Goal: Information Seeking & Learning: Learn about a topic

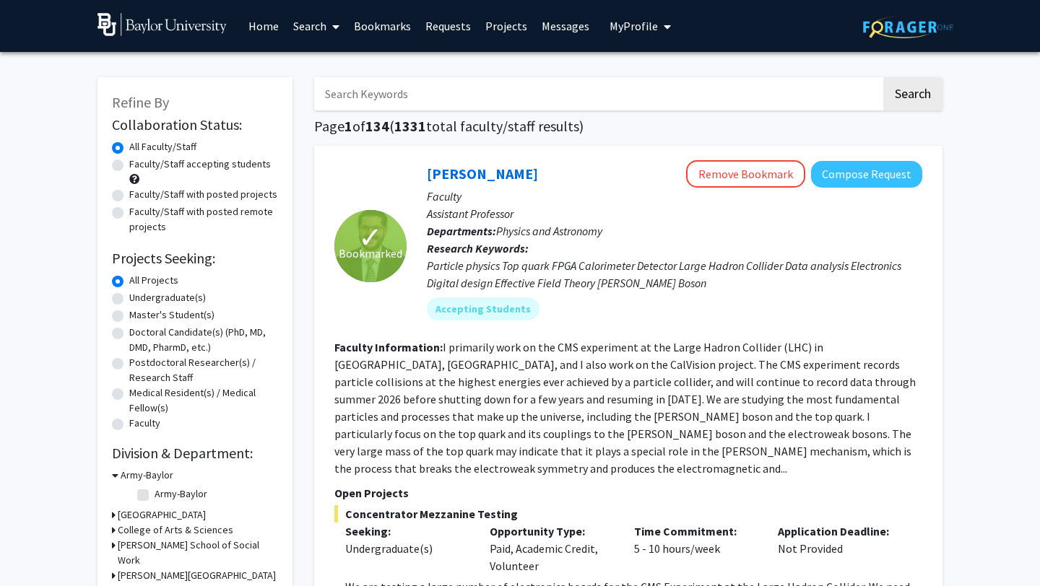
click at [136, 295] on label "Undergraduate(s)" at bounding box center [167, 297] width 77 height 15
click at [136, 295] on input "Undergraduate(s)" at bounding box center [133, 294] width 9 height 9
radio input "true"
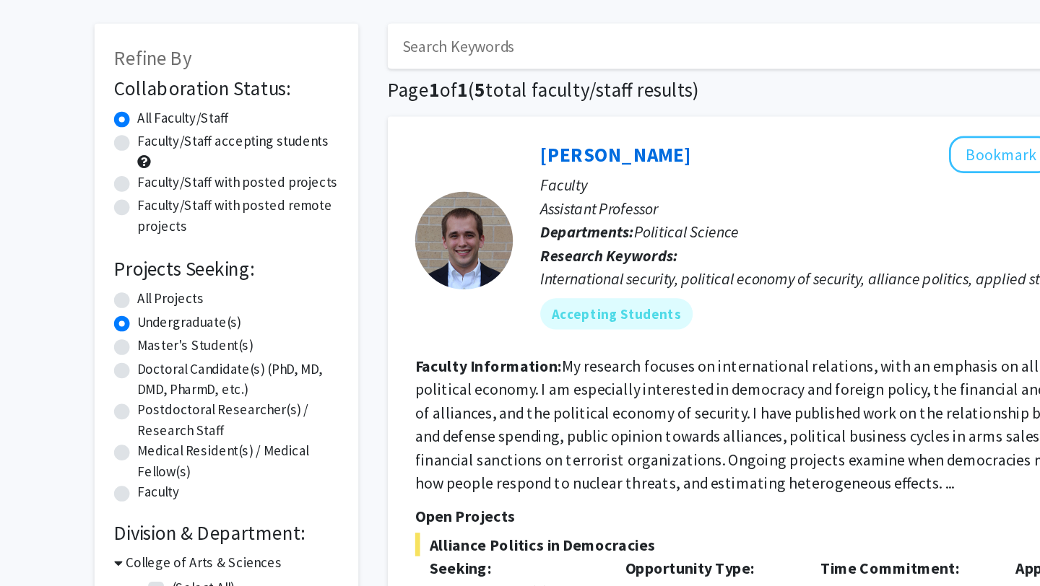
click at [154, 162] on label "Faculty/Staff accepting students" at bounding box center [200, 164] width 142 height 15
click at [139, 162] on input "Faculty/Staff accepting students" at bounding box center [133, 161] width 9 height 9
radio input "true"
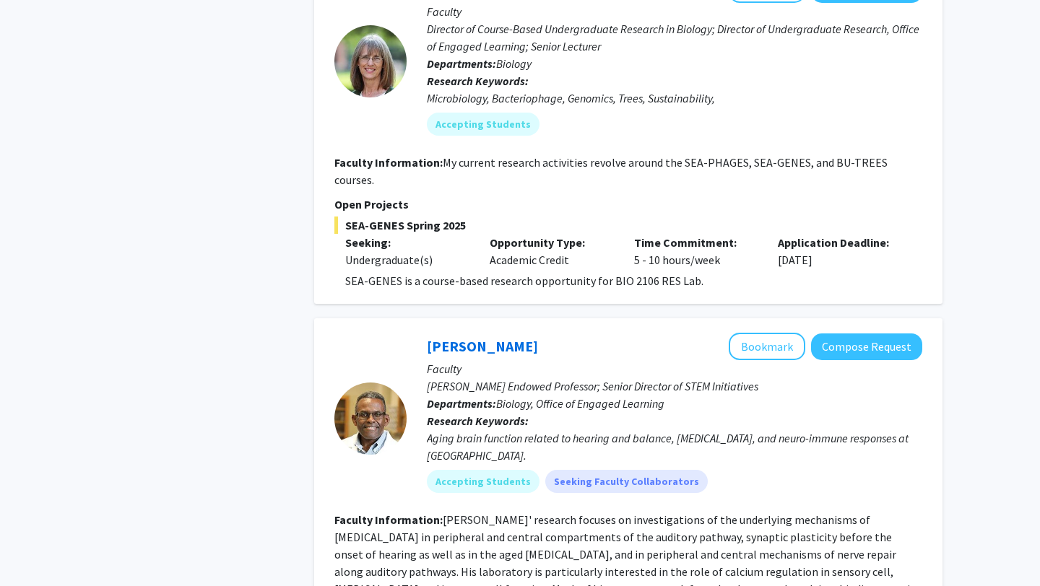
scroll to position [612, 0]
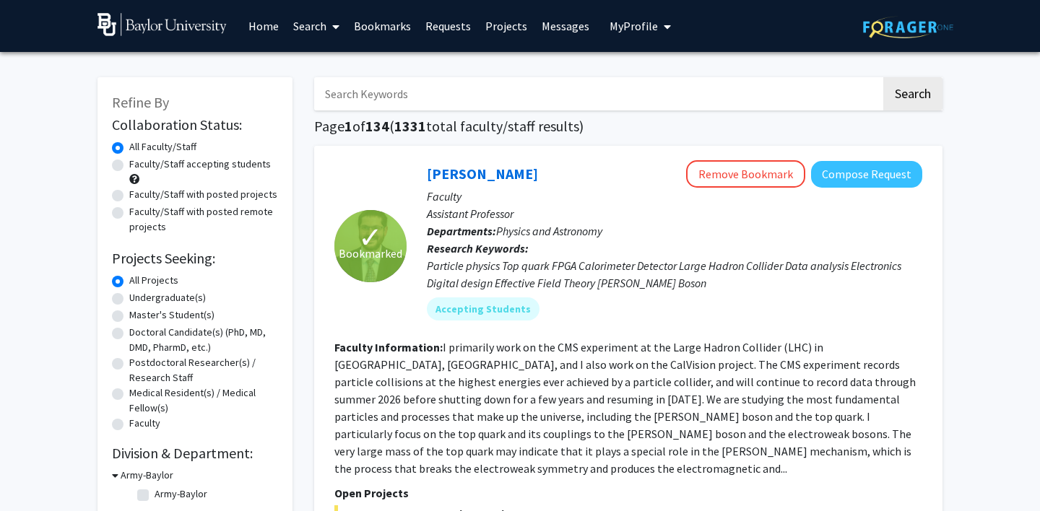
click at [636, 23] on span "My Profile" at bounding box center [633, 26] width 48 height 14
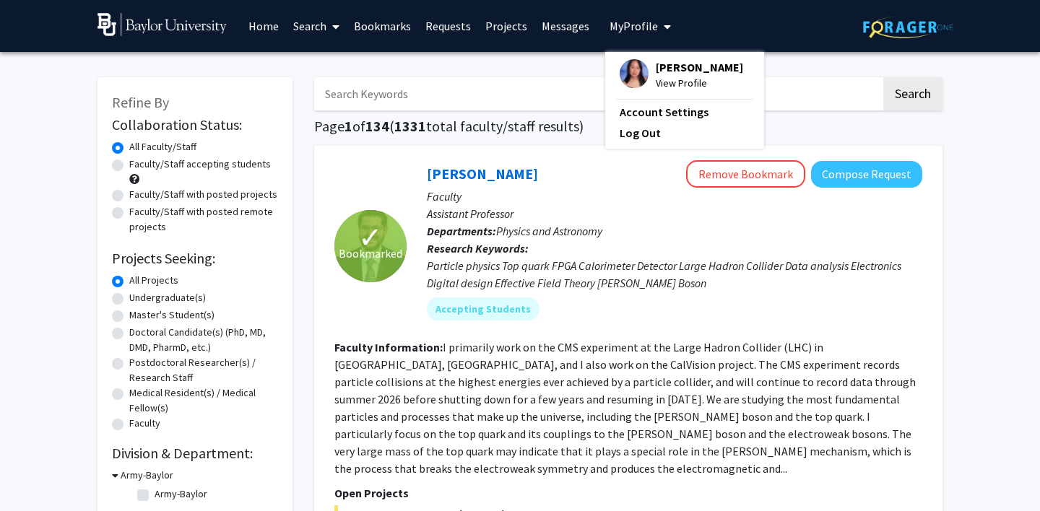
click at [661, 81] on span "View Profile" at bounding box center [699, 83] width 87 height 16
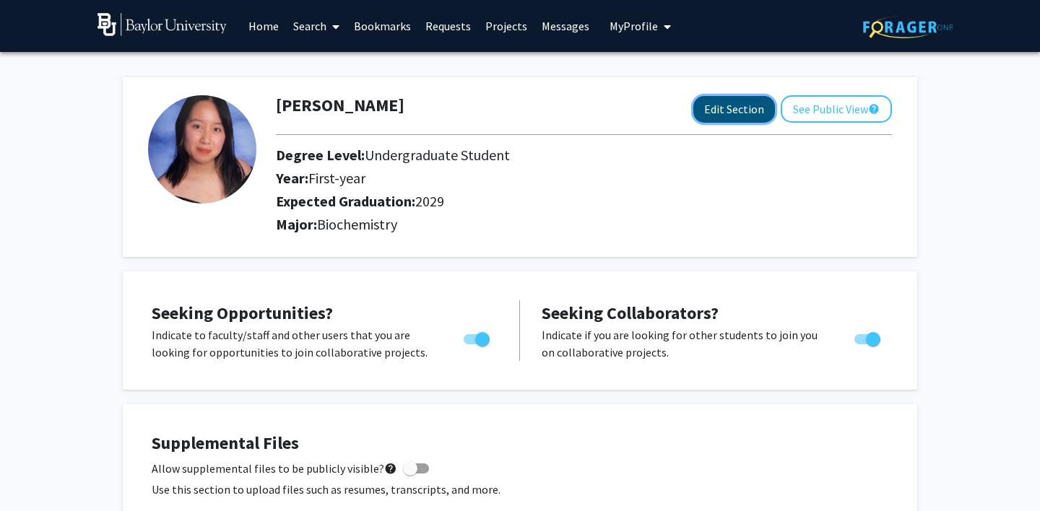
click at [709, 111] on button "Edit Section" at bounding box center [734, 109] width 82 height 27
select select "first-year"
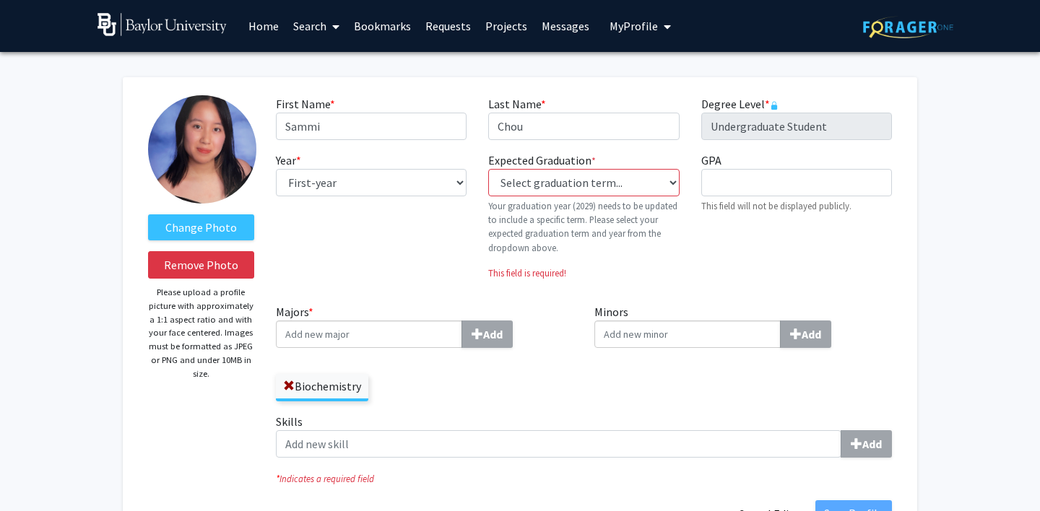
click at [261, 22] on link "Home" at bounding box center [263, 26] width 45 height 51
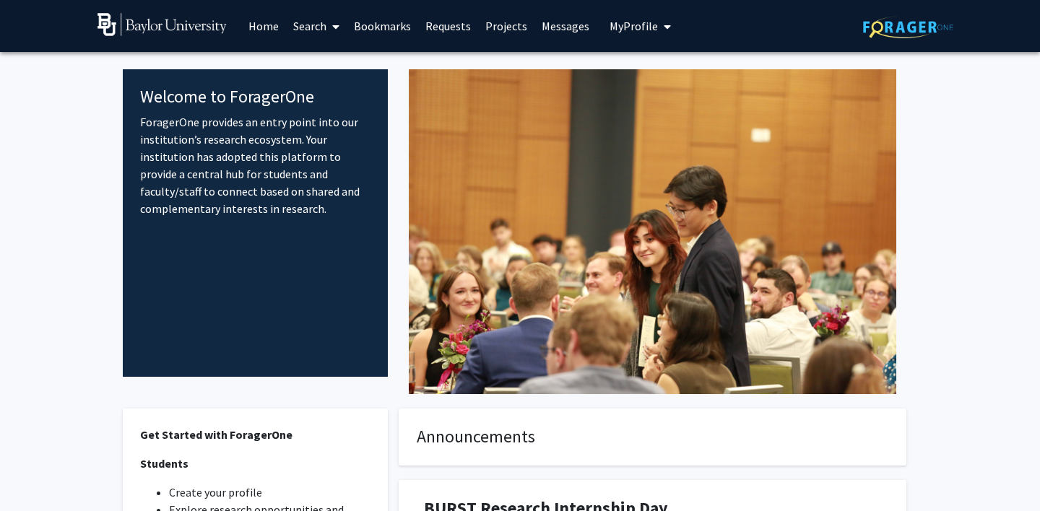
click at [144, 37] on link at bounding box center [169, 26] width 144 height 51
click at [143, 25] on img at bounding box center [161, 24] width 129 height 23
click at [318, 29] on link "Search" at bounding box center [316, 26] width 61 height 51
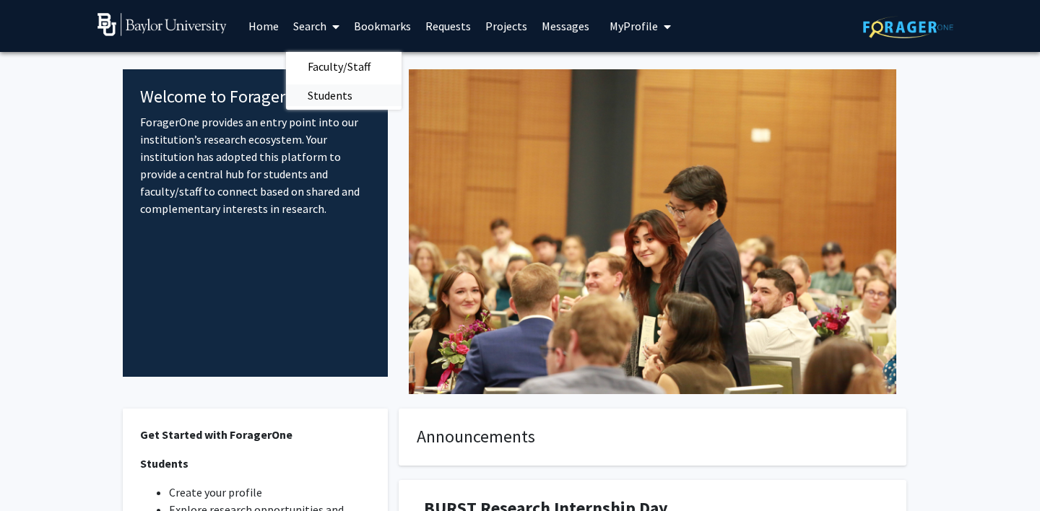
click at [307, 91] on span "Students" at bounding box center [330, 95] width 88 height 29
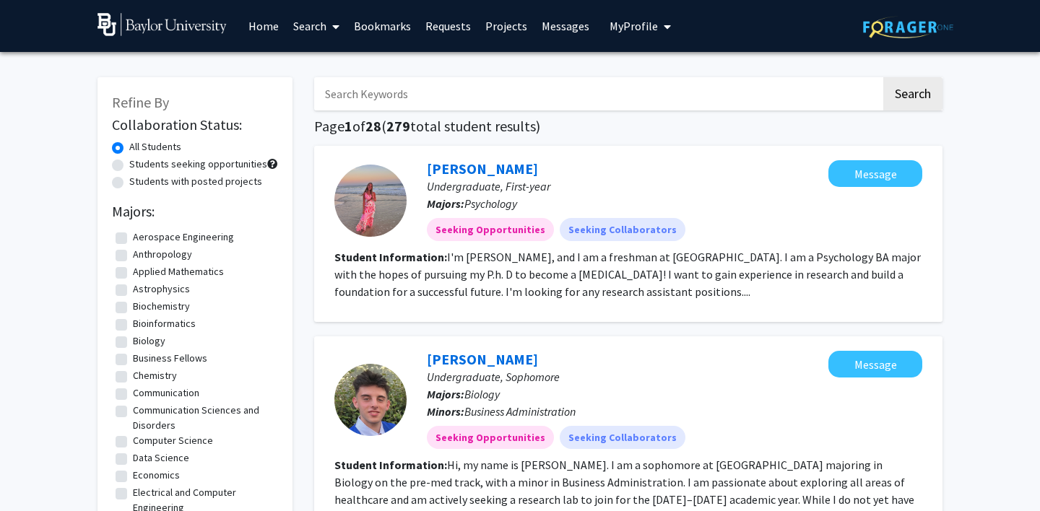
click at [308, 28] on link "Search" at bounding box center [316, 26] width 61 height 51
click at [314, 66] on span "Faculty/Staff" at bounding box center [339, 66] width 106 height 29
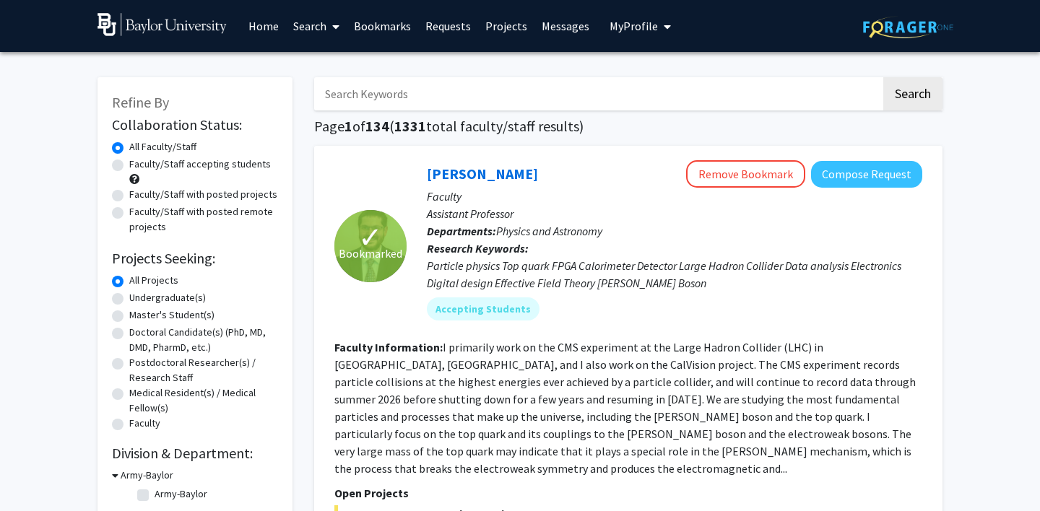
scroll to position [22, 0]
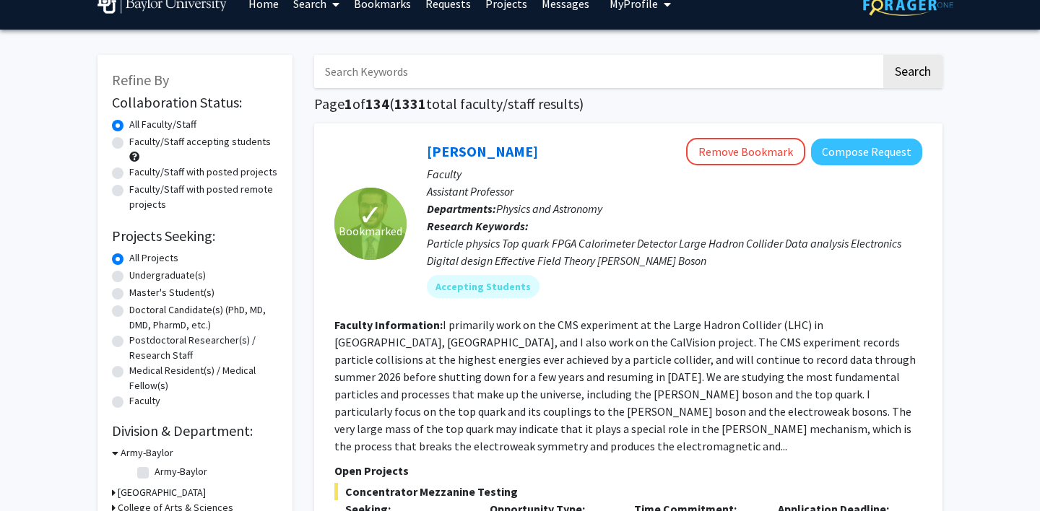
click at [148, 271] on label "Undergraduate(s)" at bounding box center [167, 275] width 77 height 15
click at [139, 271] on input "Undergraduate(s)" at bounding box center [133, 272] width 9 height 9
radio input "true"
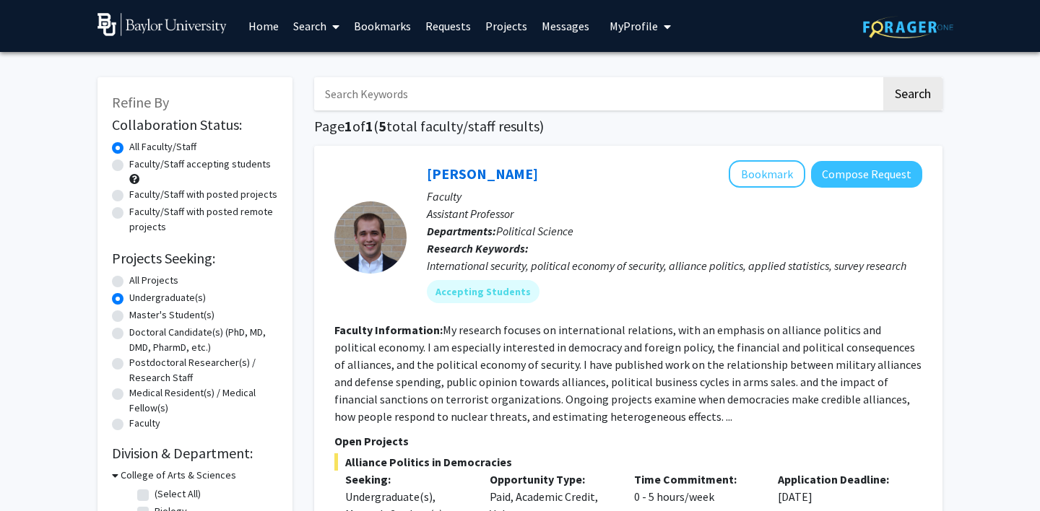
click at [163, 165] on label "Faculty/Staff accepting students" at bounding box center [200, 164] width 142 height 15
click at [139, 165] on input "Faculty/Staff accepting students" at bounding box center [133, 161] width 9 height 9
radio input "true"
click at [350, 95] on input "Search Keywords" at bounding box center [597, 93] width 567 height 33
type input "biochemistry"
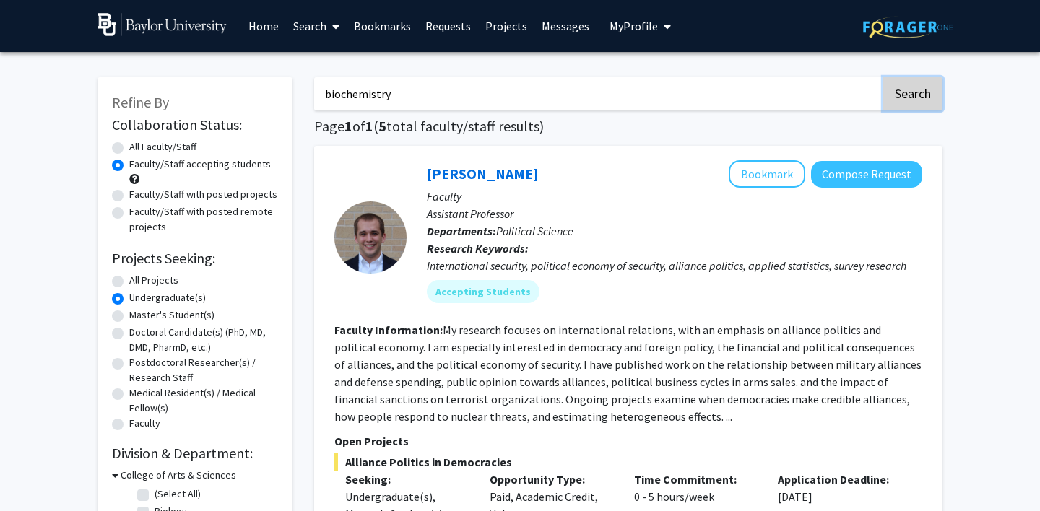
click at [913, 95] on button "Search" at bounding box center [912, 93] width 59 height 33
radio input "true"
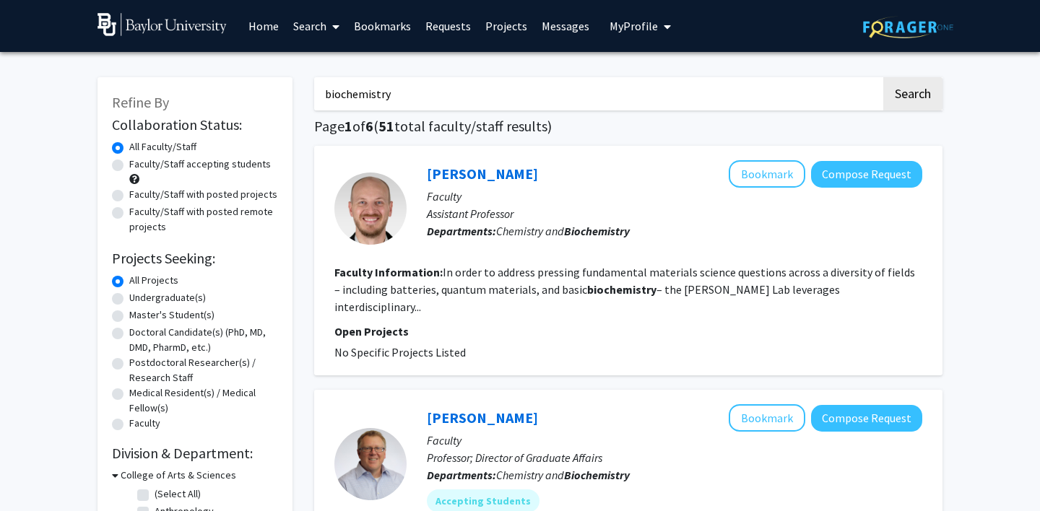
click at [129, 300] on label "Undergraduate(s)" at bounding box center [167, 297] width 77 height 15
click at [129, 300] on input "Undergraduate(s)" at bounding box center [133, 294] width 9 height 9
radio input "true"
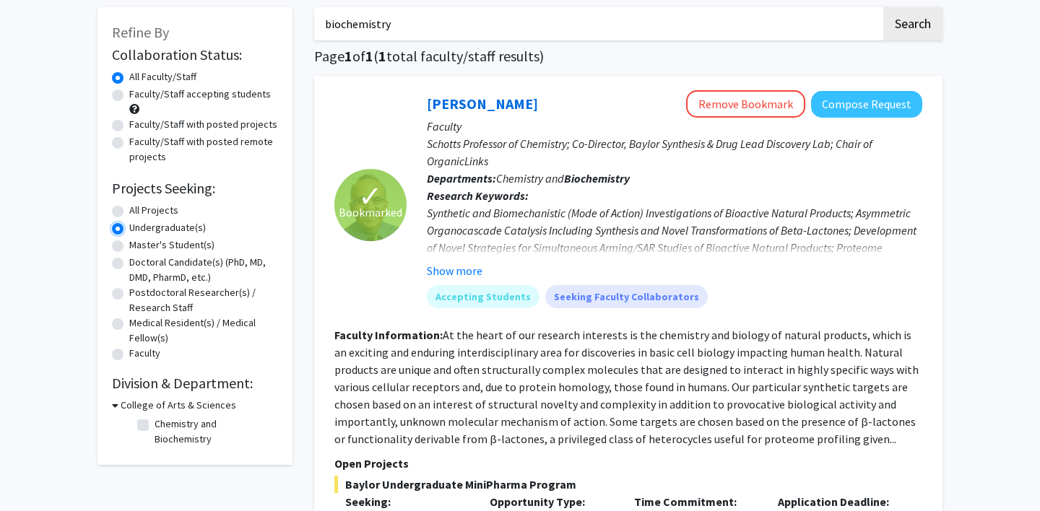
scroll to position [71, 0]
click at [464, 267] on button "Show more" at bounding box center [455, 269] width 56 height 17
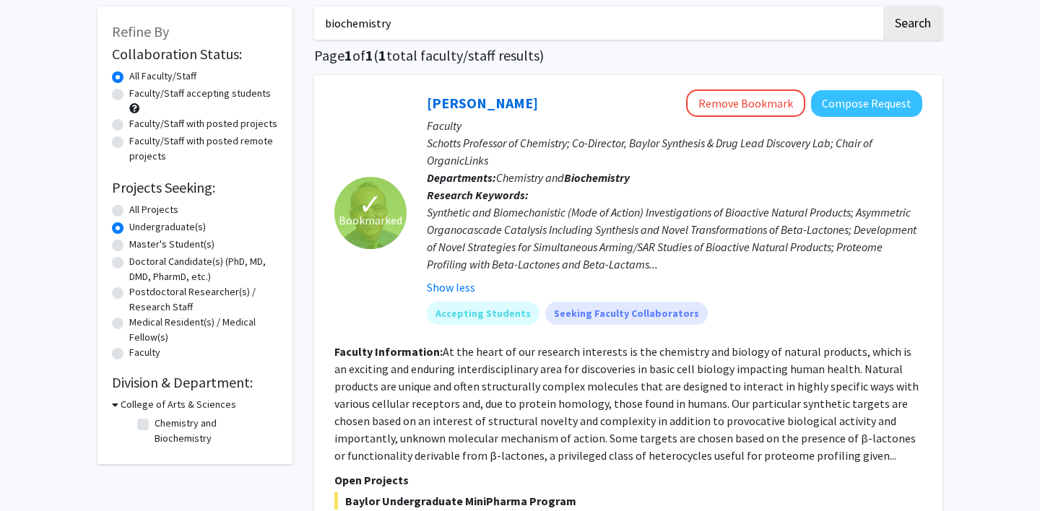
click at [162, 212] on label "All Projects" at bounding box center [153, 209] width 49 height 15
click at [139, 212] on input "All Projects" at bounding box center [133, 206] width 9 height 9
radio input "true"
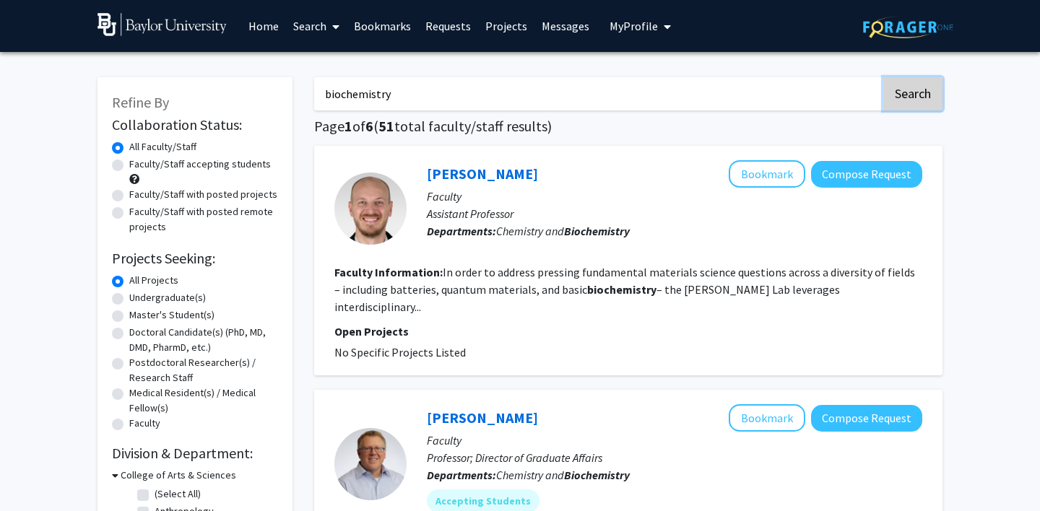
click at [925, 88] on button "Search" at bounding box center [912, 93] width 59 height 33
click at [170, 168] on label "Faculty/Staff accepting students" at bounding box center [200, 164] width 142 height 15
click at [139, 166] on input "Faculty/Staff accepting students" at bounding box center [133, 161] width 9 height 9
radio input "true"
